Goal: Task Accomplishment & Management: Manage account settings

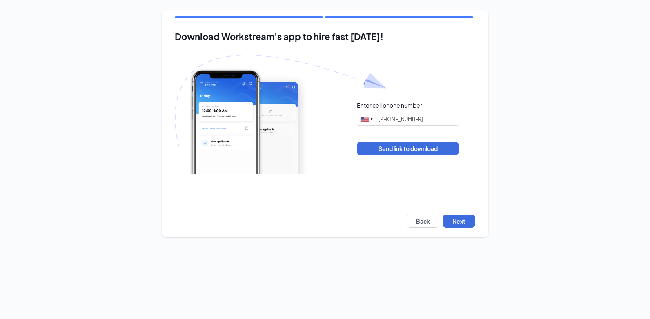
type input "[PHONE_NUMBER]"
click at [468, 219] on button "Next" at bounding box center [458, 221] width 33 height 13
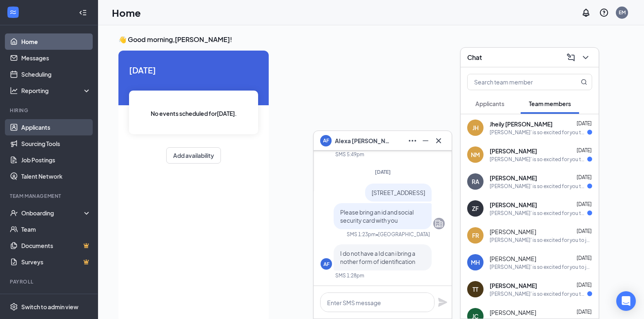
click at [39, 129] on link "Applicants" at bounding box center [56, 127] width 70 height 16
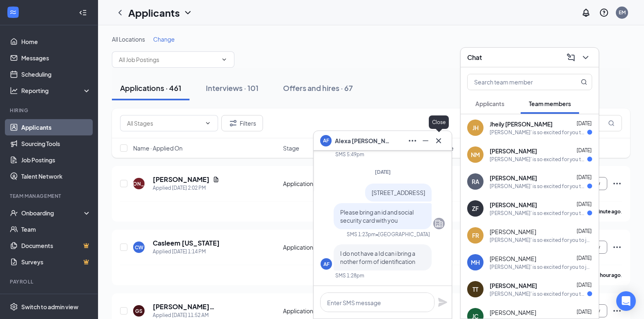
click at [435, 140] on icon "Cross" at bounding box center [438, 141] width 10 height 10
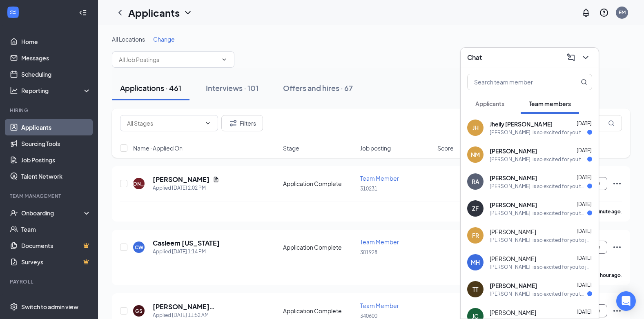
click at [164, 37] on span "Change" at bounding box center [164, 39] width 22 height 7
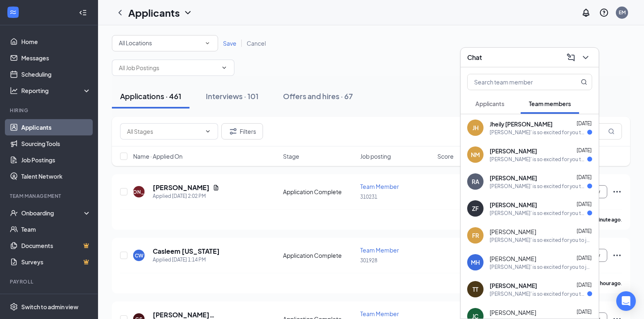
click at [206, 42] on icon "SmallChevronDown" at bounding box center [207, 43] width 7 height 7
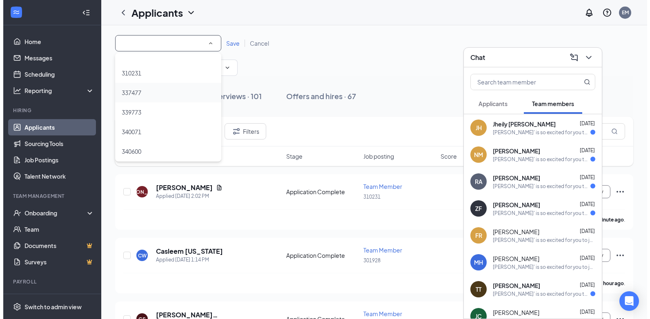
scroll to position [41, 0]
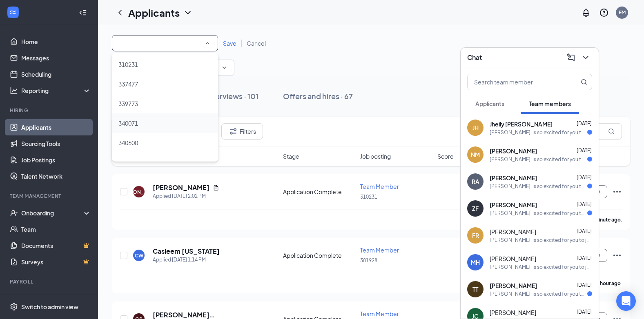
click at [162, 128] on div "340071" at bounding box center [164, 123] width 93 height 10
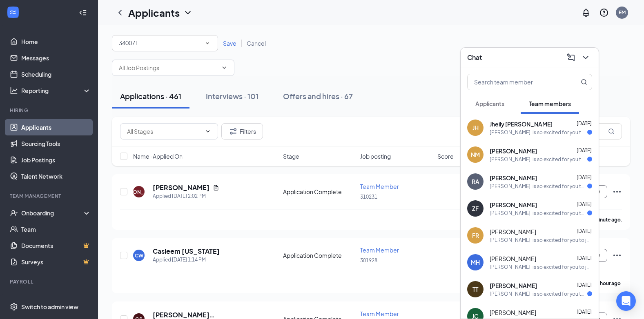
click at [226, 40] on span "Save" at bounding box center [229, 43] width 13 height 7
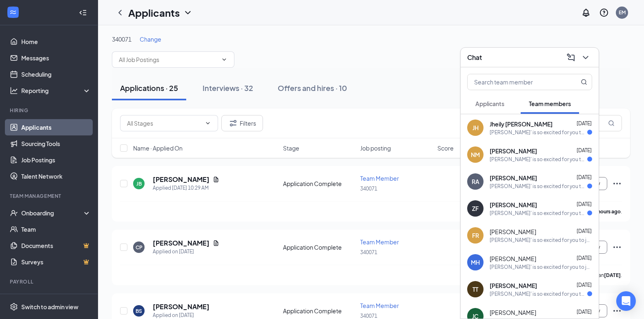
click at [430, 38] on div "340071 Change" at bounding box center [371, 39] width 518 height 8
click at [588, 59] on icon "ChevronDown" at bounding box center [585, 58] width 10 height 10
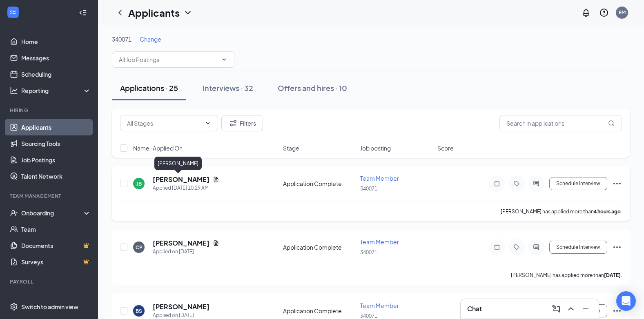
click at [177, 180] on h5 "Jason Bujaj" at bounding box center [181, 179] width 57 height 9
